Goal: Navigation & Orientation: Find specific page/section

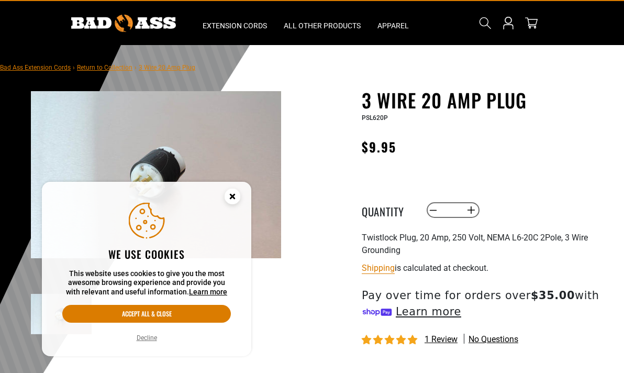
scroll to position [34, 0]
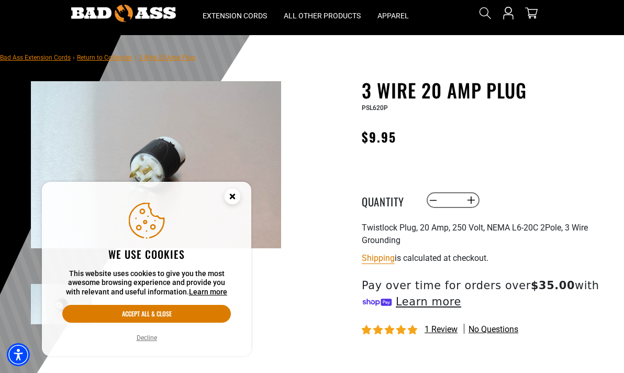
click at [228, 197] on circle "Cookie Consent" at bounding box center [232, 196] width 16 height 16
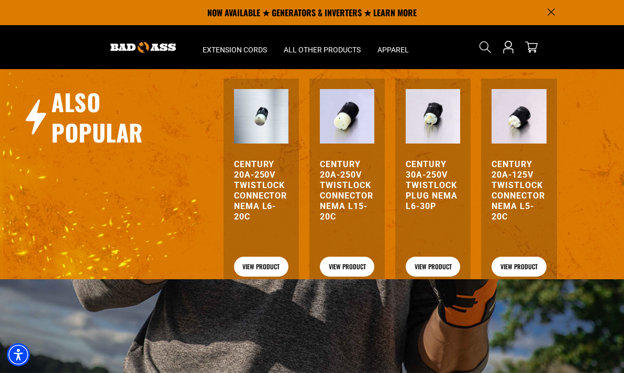
scroll to position [0, 0]
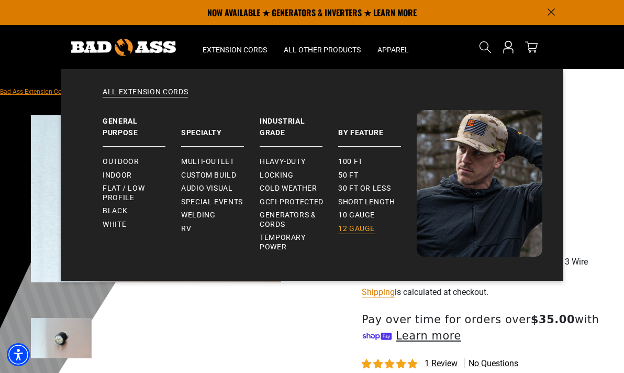
click at [359, 231] on span "12 gauge" at bounding box center [356, 228] width 37 height 9
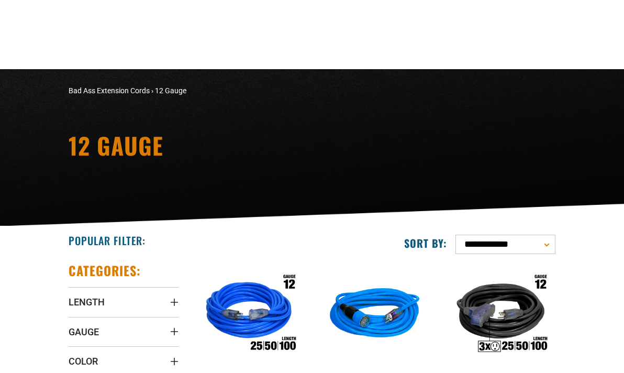
scroll to position [207, 0]
